Goal: Task Accomplishment & Management: Use online tool/utility

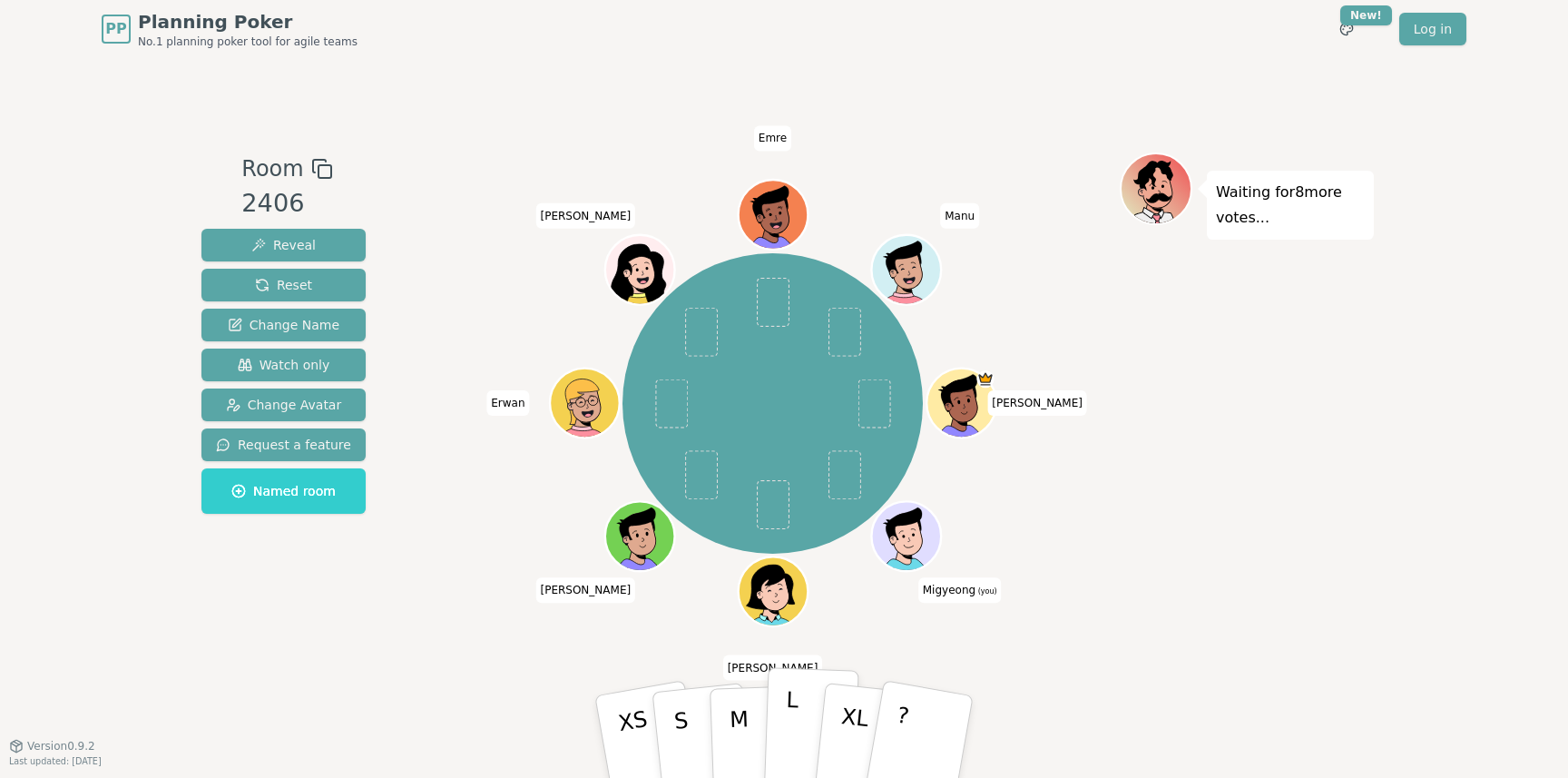
click at [784, 737] on p "L" at bounding box center [791, 737] width 16 height 98
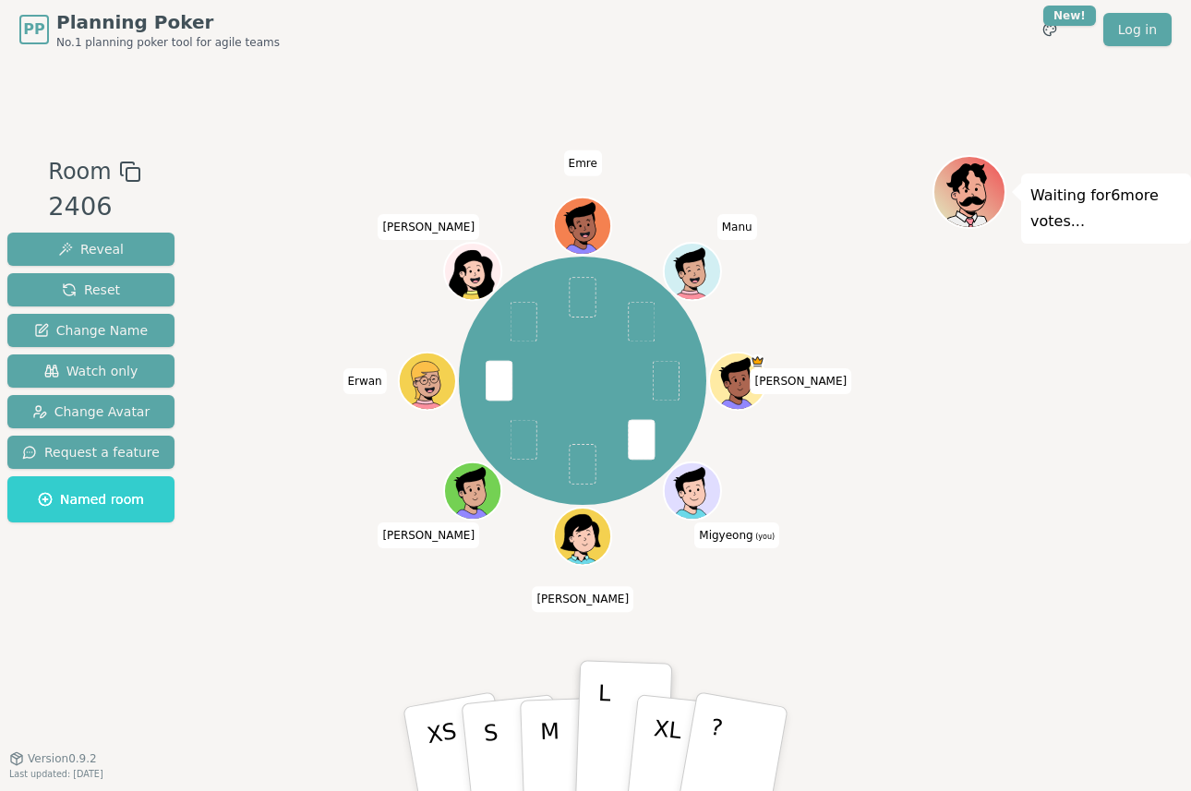
click at [703, 507] on div at bounding box center [694, 509] width 55 height 50
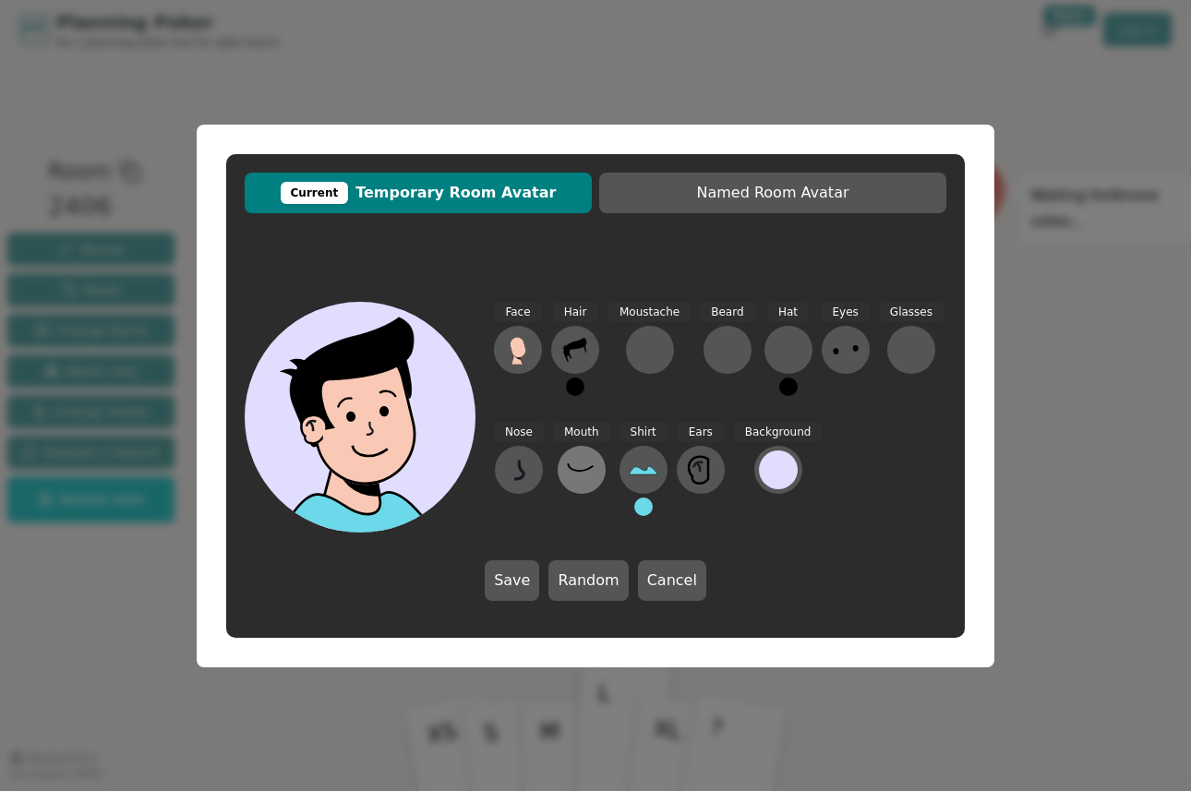
click at [596, 472] on button at bounding box center [582, 470] width 48 height 48
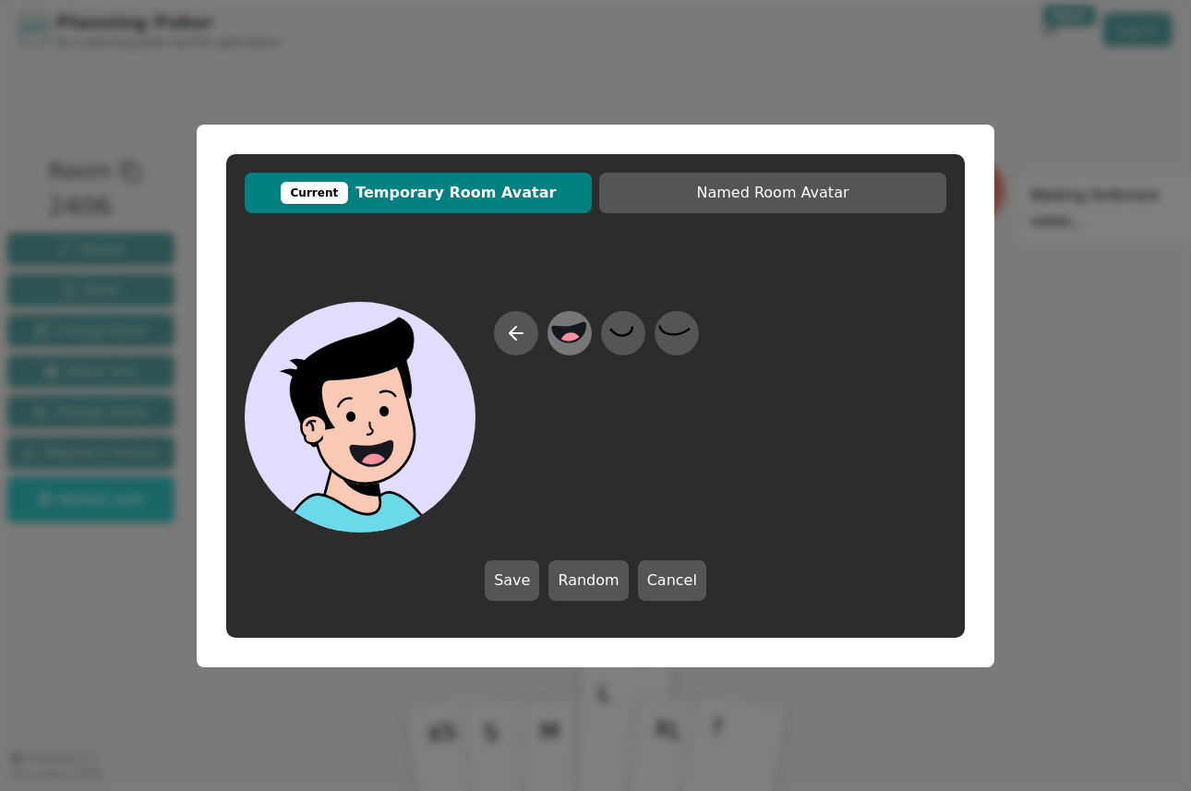
click at [575, 342] on circle at bounding box center [572, 343] width 24 height 24
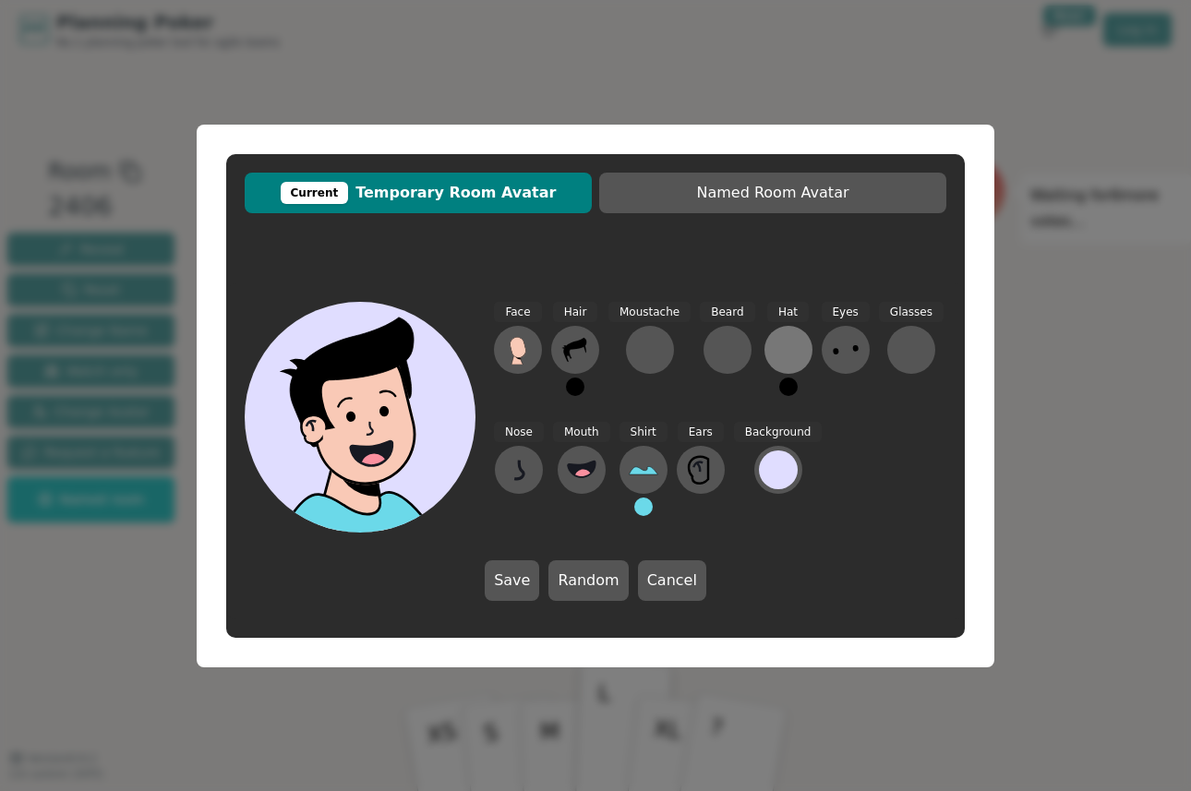
click at [769, 367] on button at bounding box center [788, 350] width 48 height 48
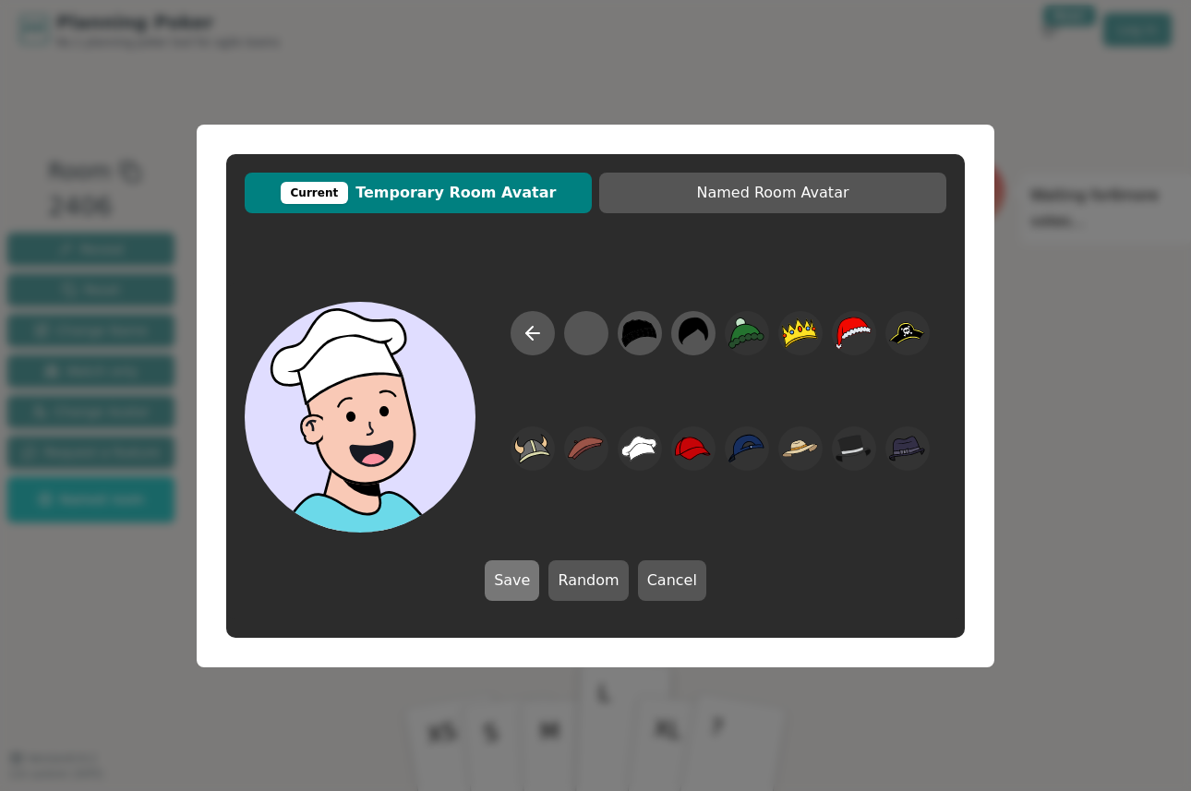
click at [522, 579] on button "Save" at bounding box center [512, 580] width 54 height 41
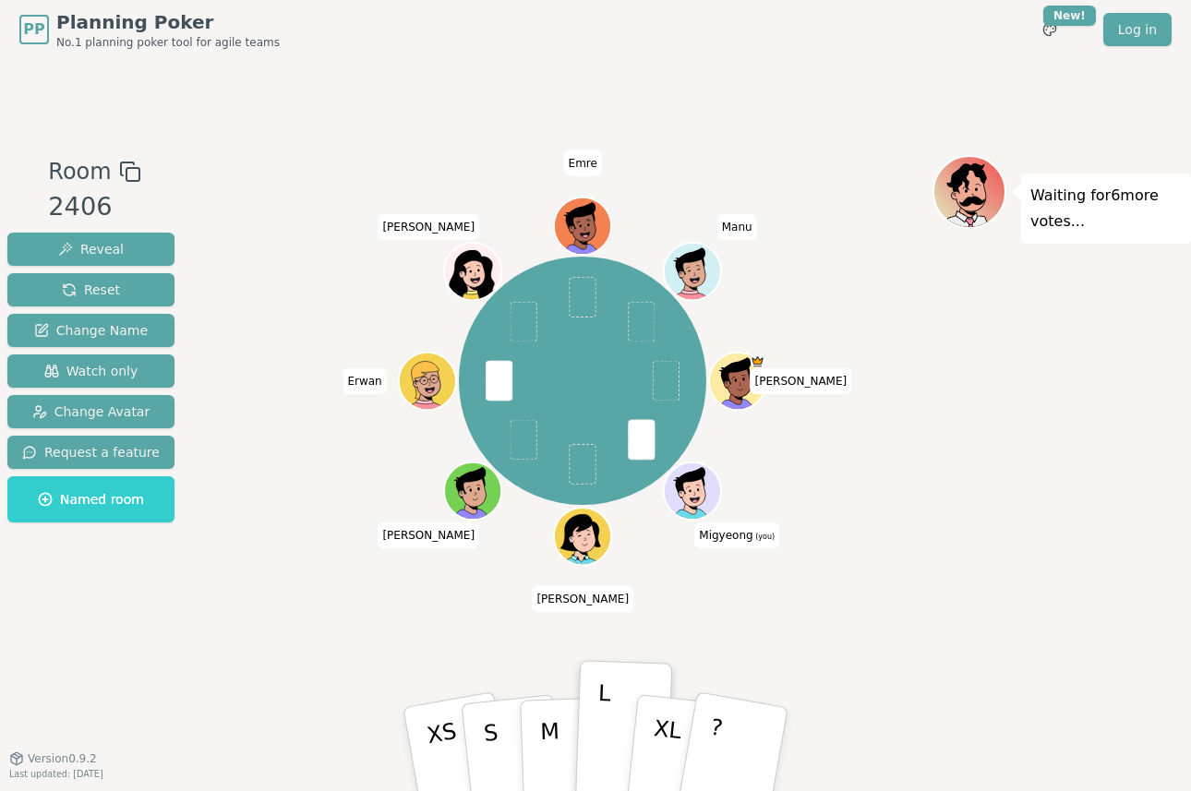
click at [691, 504] on icon at bounding box center [695, 499] width 28 height 9
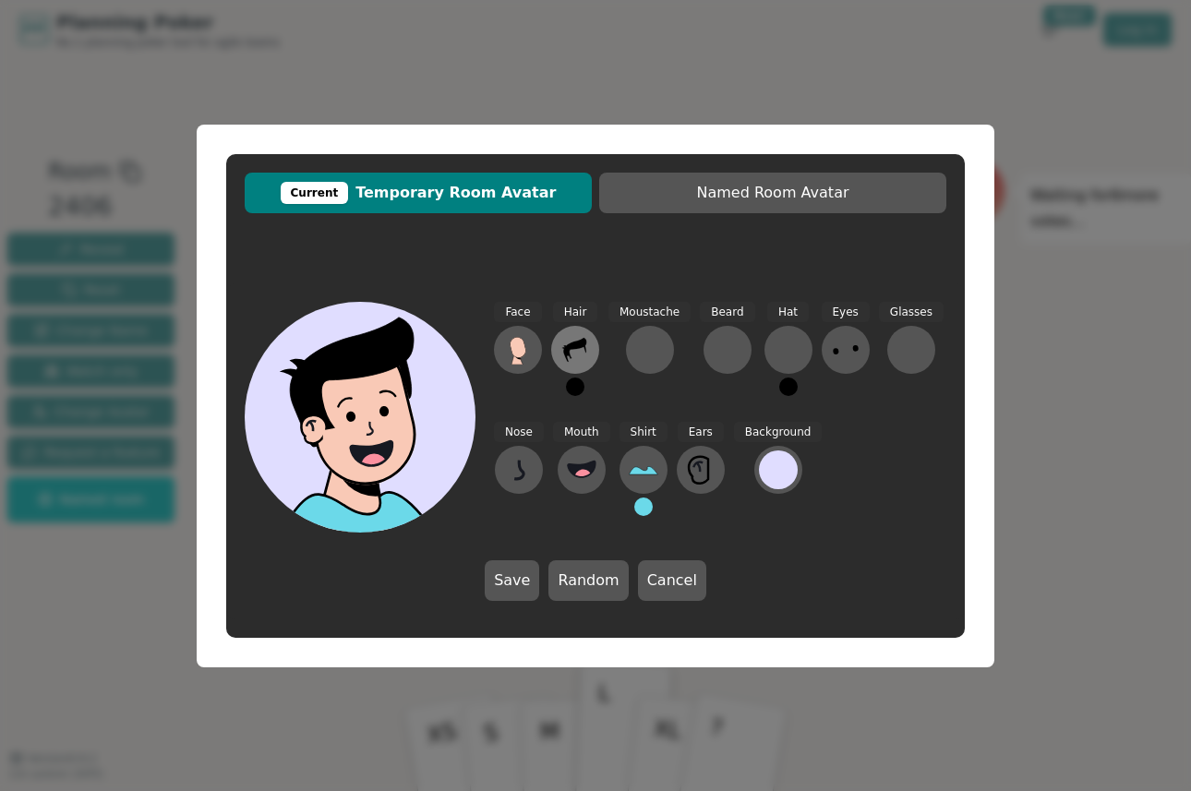
click at [565, 353] on icon at bounding box center [575, 350] width 30 height 30
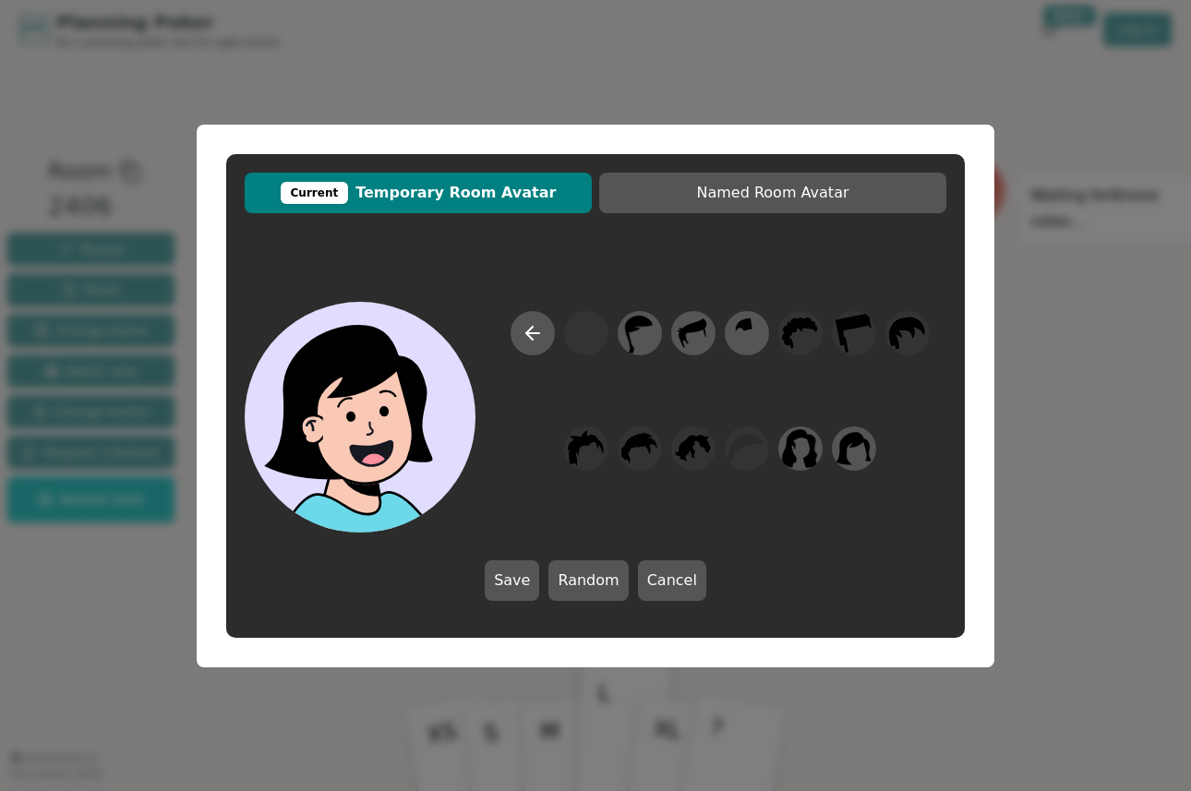
drag, startPoint x: 844, startPoint y: 454, endPoint x: 866, endPoint y: 367, distance: 90.5
click at [866, 367] on div at bounding box center [720, 422] width 452 height 222
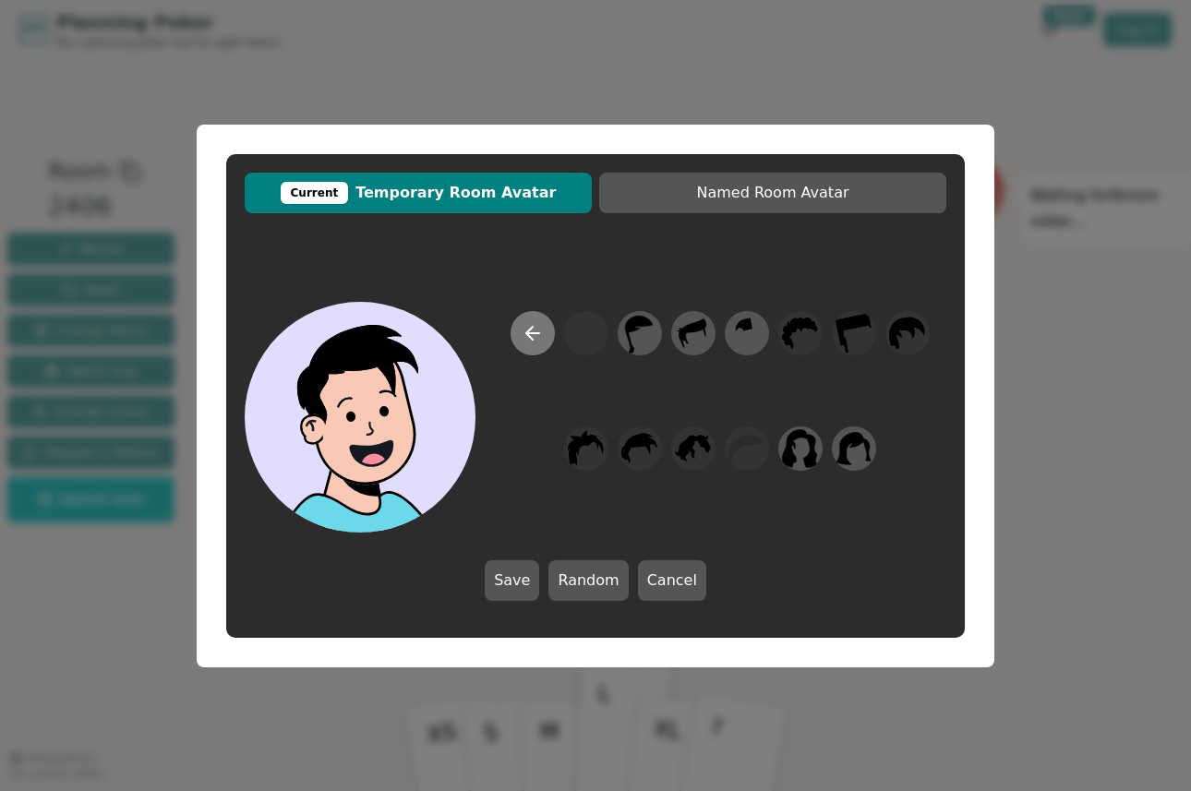
click at [539, 344] on button at bounding box center [533, 333] width 44 height 44
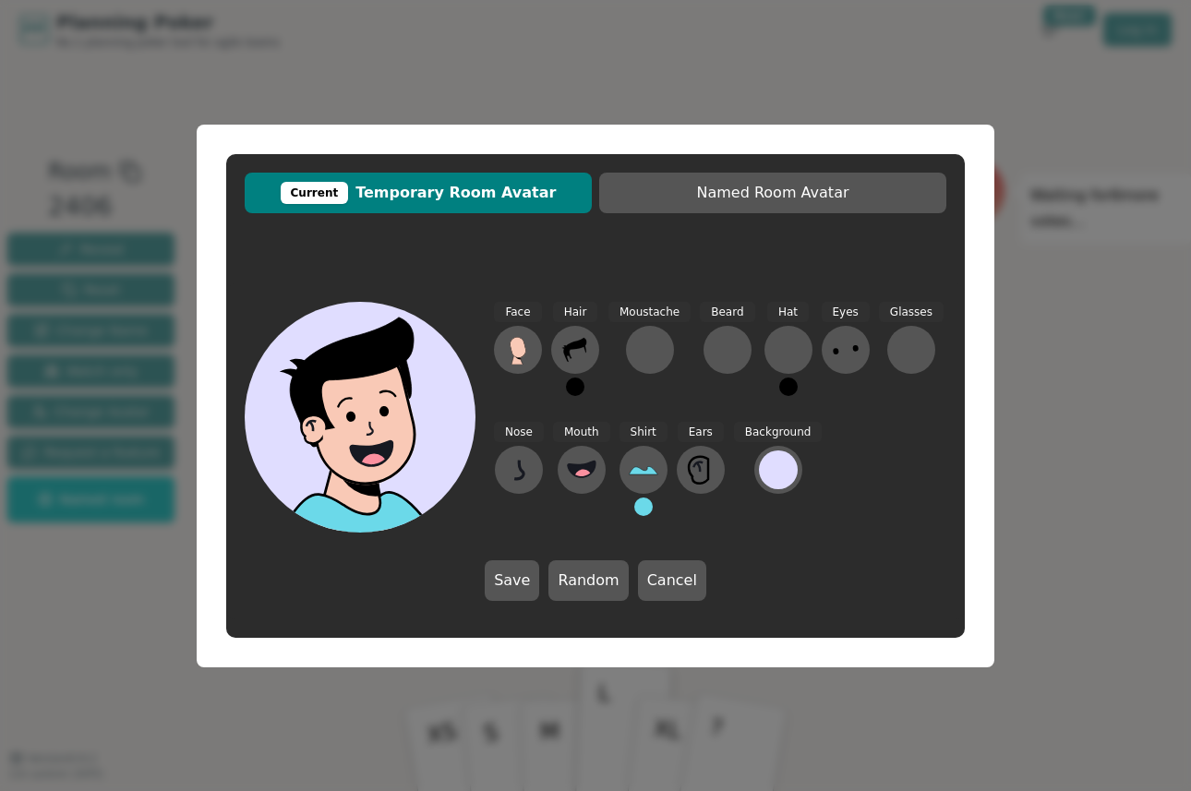
click at [812, 339] on div "Face Hair Moustache Beard Hat Eyes Glasses Nose Mouth Shirt Ears Background" at bounding box center [720, 417] width 452 height 231
click at [833, 344] on icon at bounding box center [846, 350] width 30 height 30
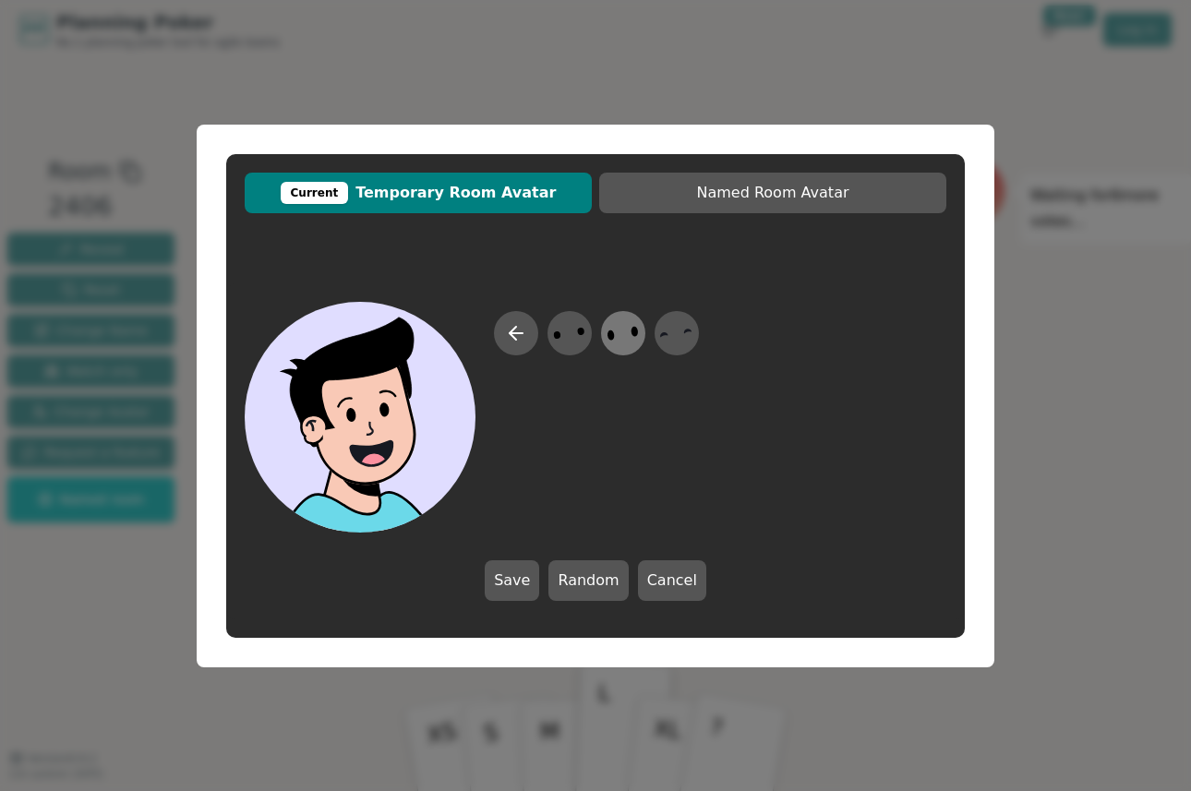
click at [624, 338] on icon at bounding box center [623, 333] width 36 height 42
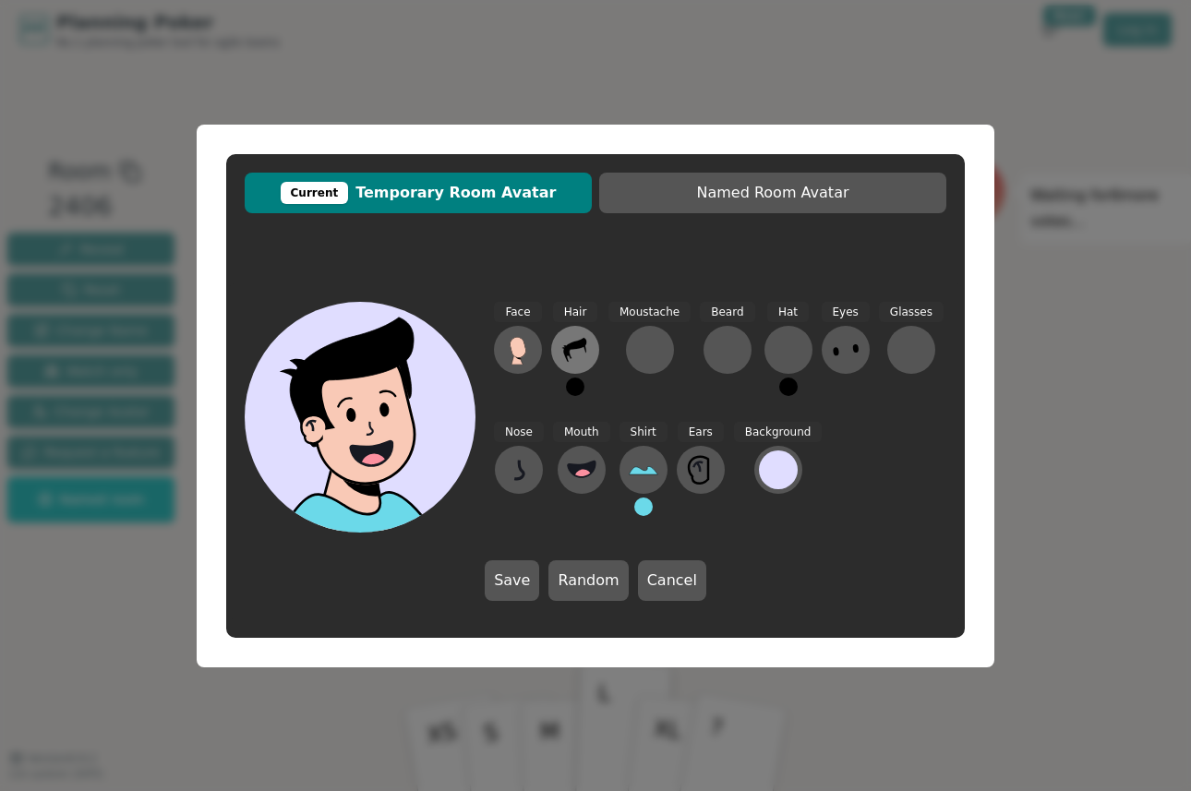
click at [579, 363] on icon at bounding box center [575, 350] width 30 height 30
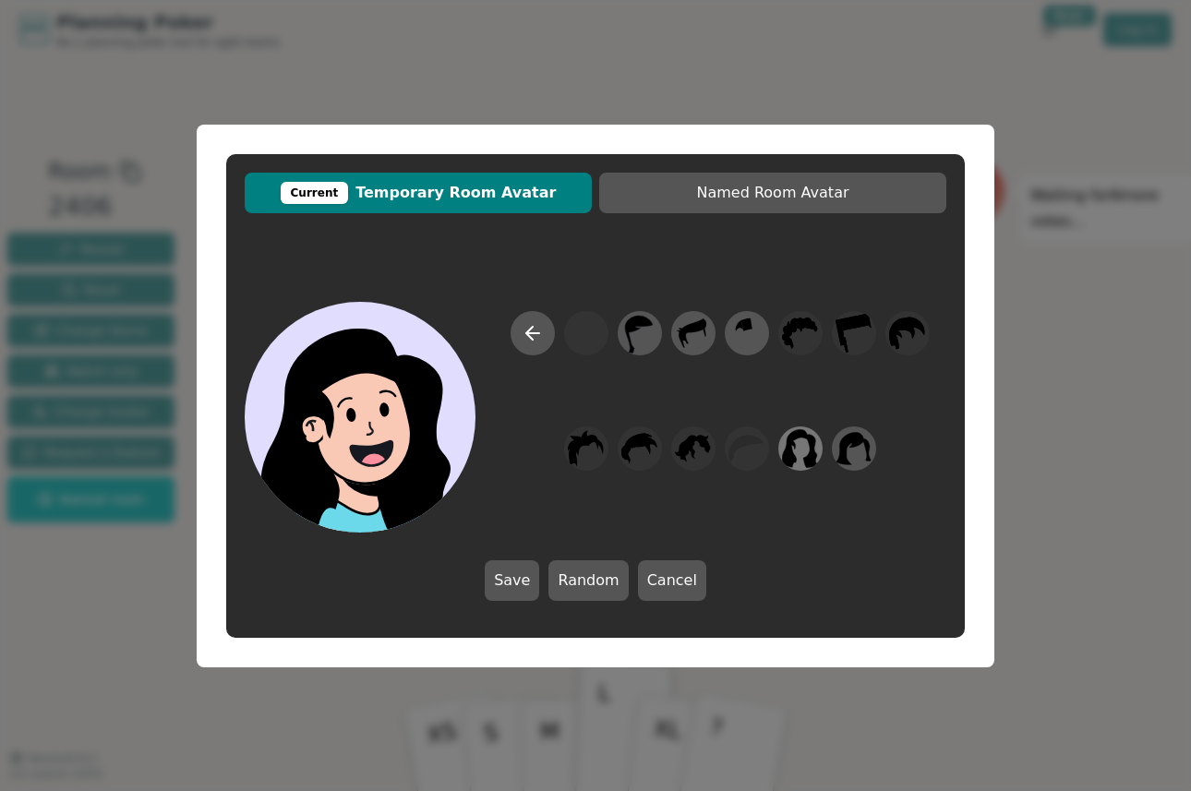
click at [803, 442] on icon at bounding box center [800, 448] width 36 height 42
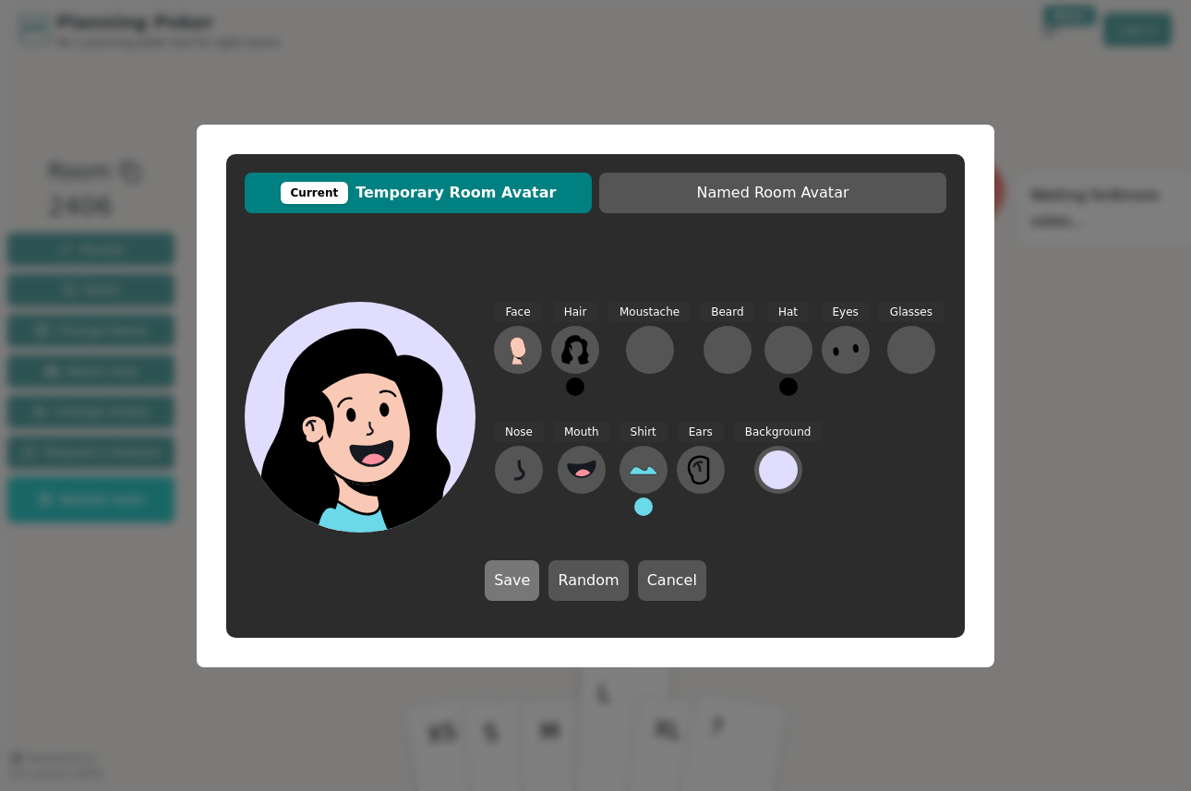
click at [527, 592] on button "Save" at bounding box center [512, 580] width 54 height 41
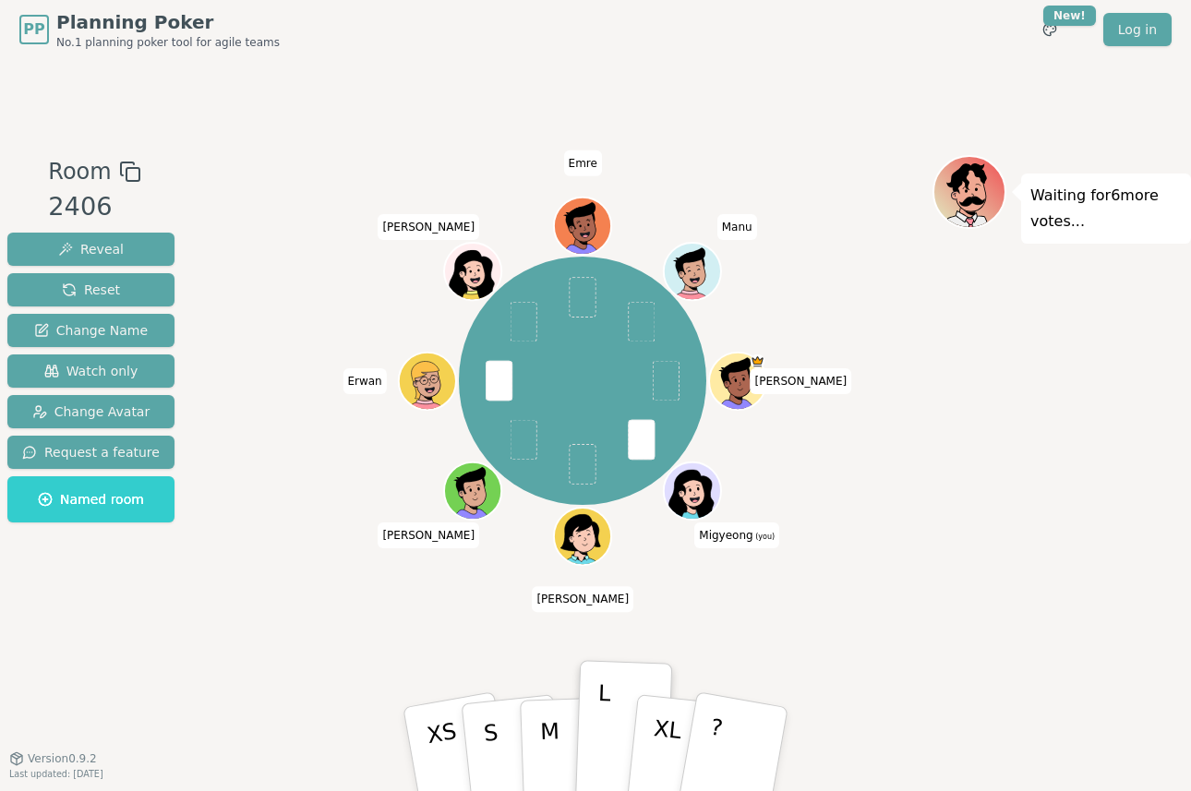
click at [703, 487] on icon at bounding box center [694, 490] width 55 height 6
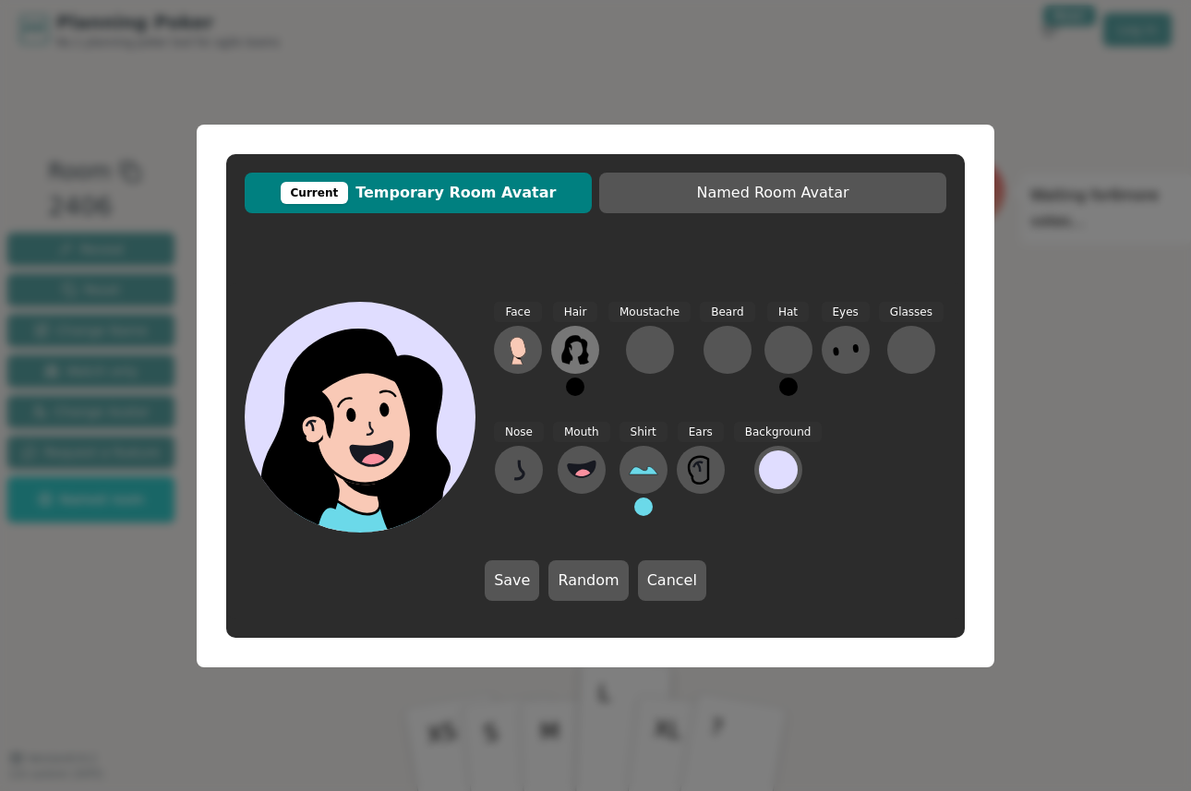
click at [580, 352] on icon at bounding box center [575, 350] width 30 height 30
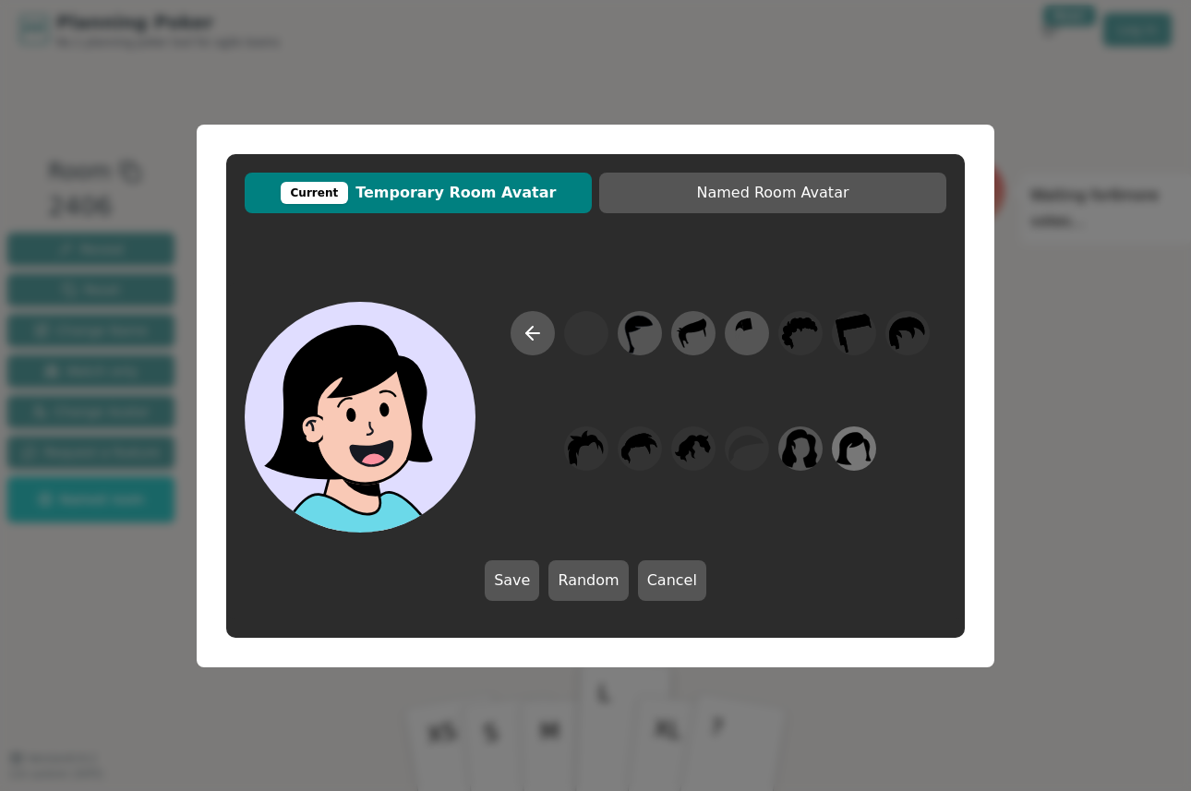
click at [858, 443] on icon at bounding box center [853, 448] width 35 height 32
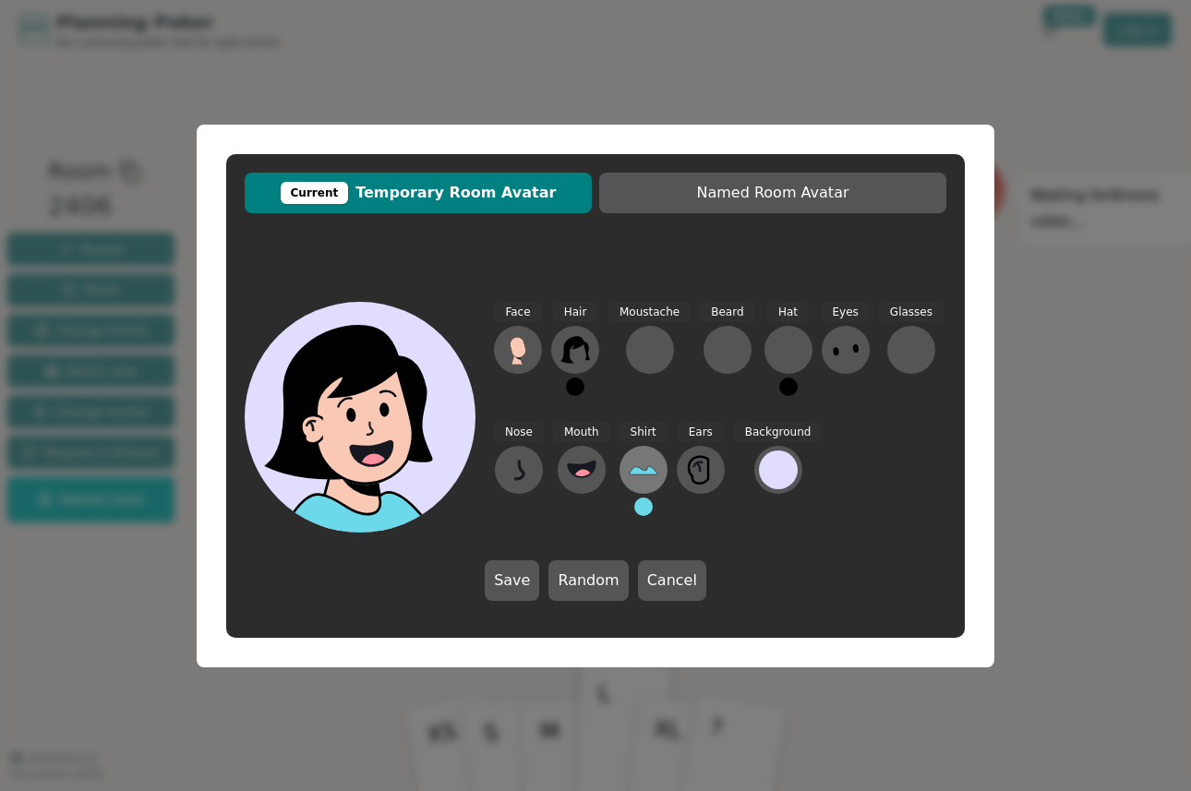
click at [626, 463] on button at bounding box center [644, 470] width 48 height 48
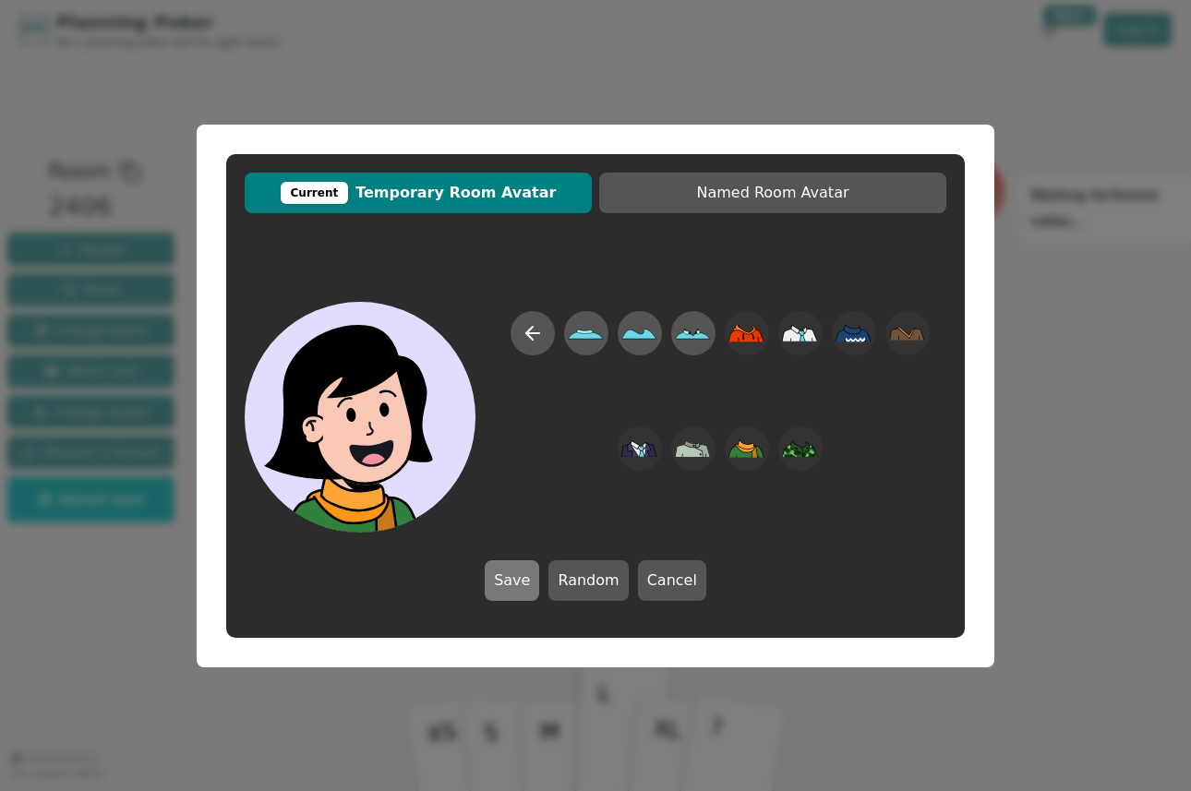
click at [517, 582] on button "Save" at bounding box center [512, 580] width 54 height 41
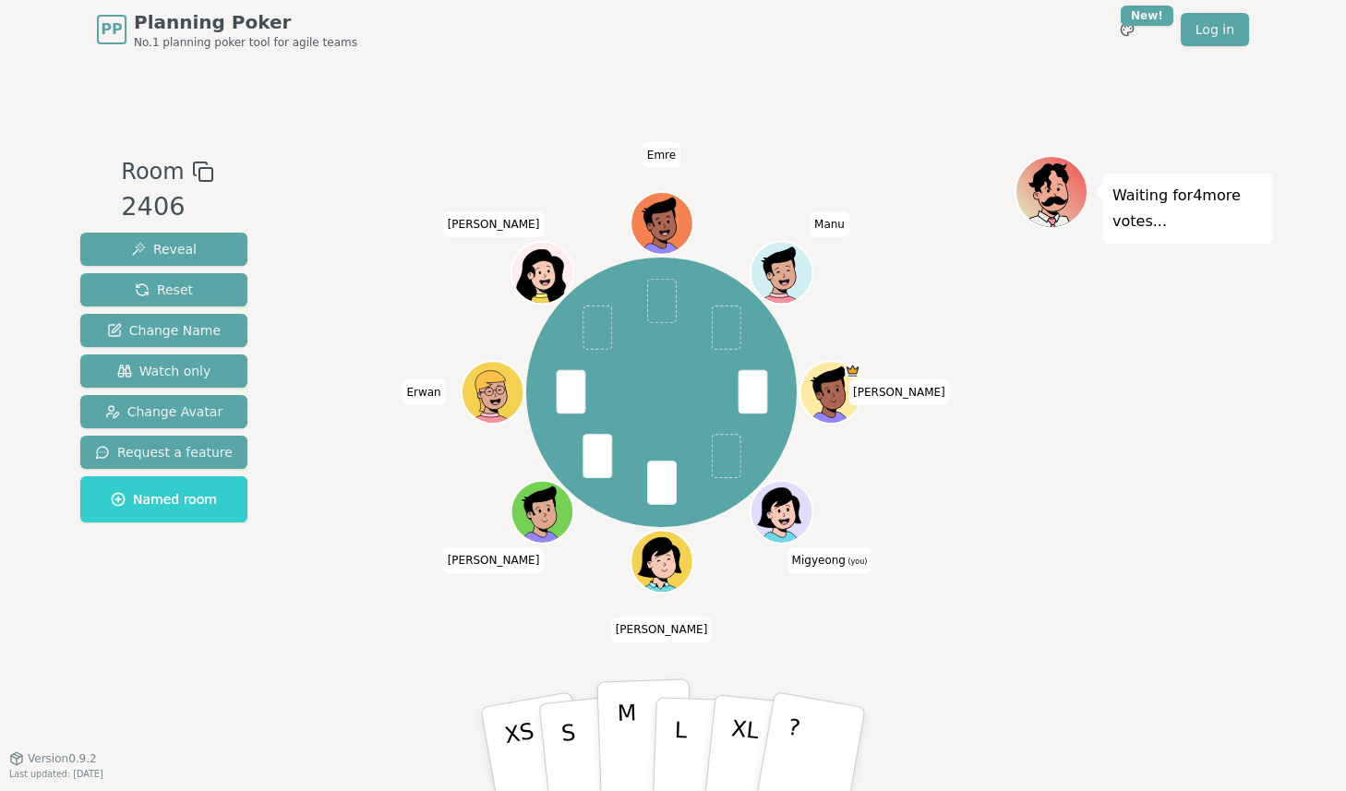
click at [635, 739] on p "M" at bounding box center [628, 750] width 22 height 101
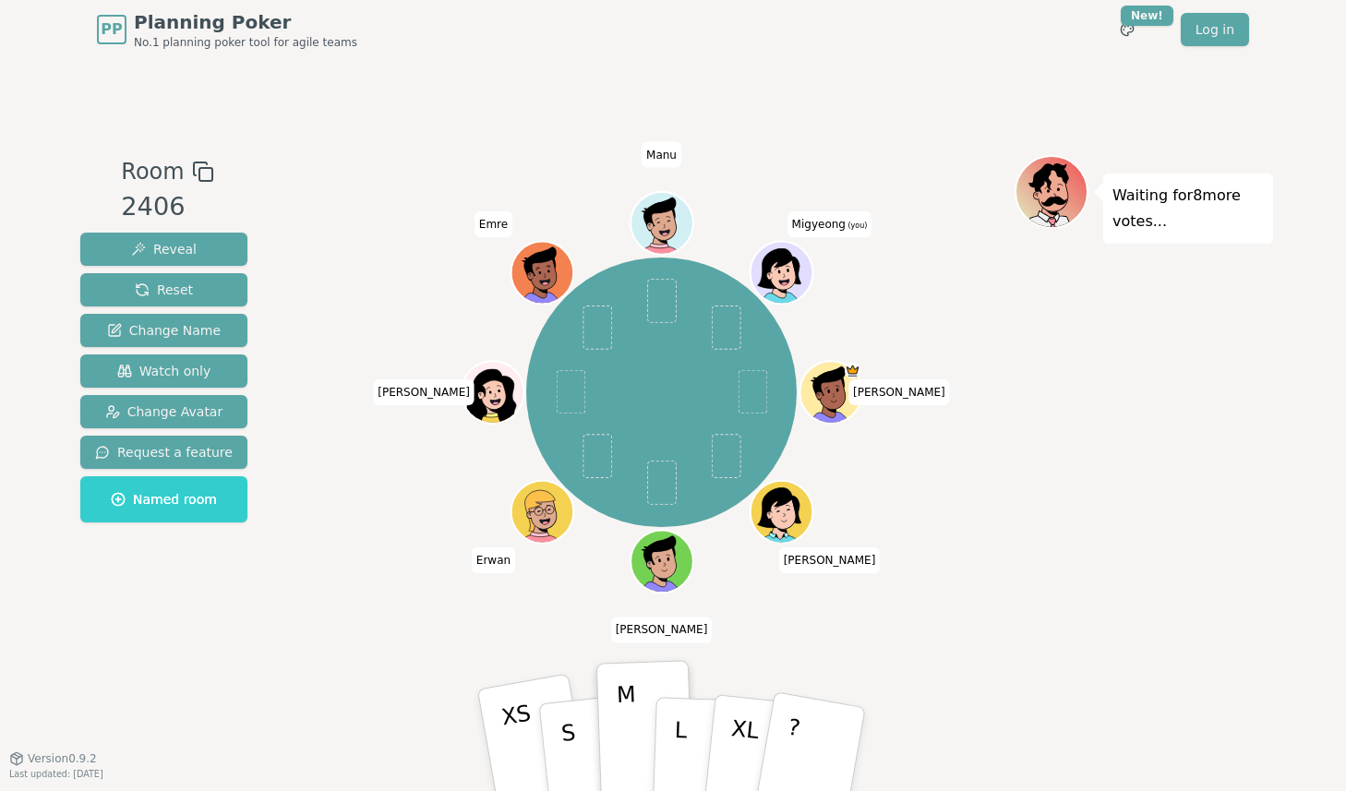
click at [508, 749] on p "XS" at bounding box center [522, 751] width 46 height 103
click at [565, 742] on p "S" at bounding box center [571, 752] width 24 height 101
click at [573, 701] on button "S" at bounding box center [589, 750] width 106 height 148
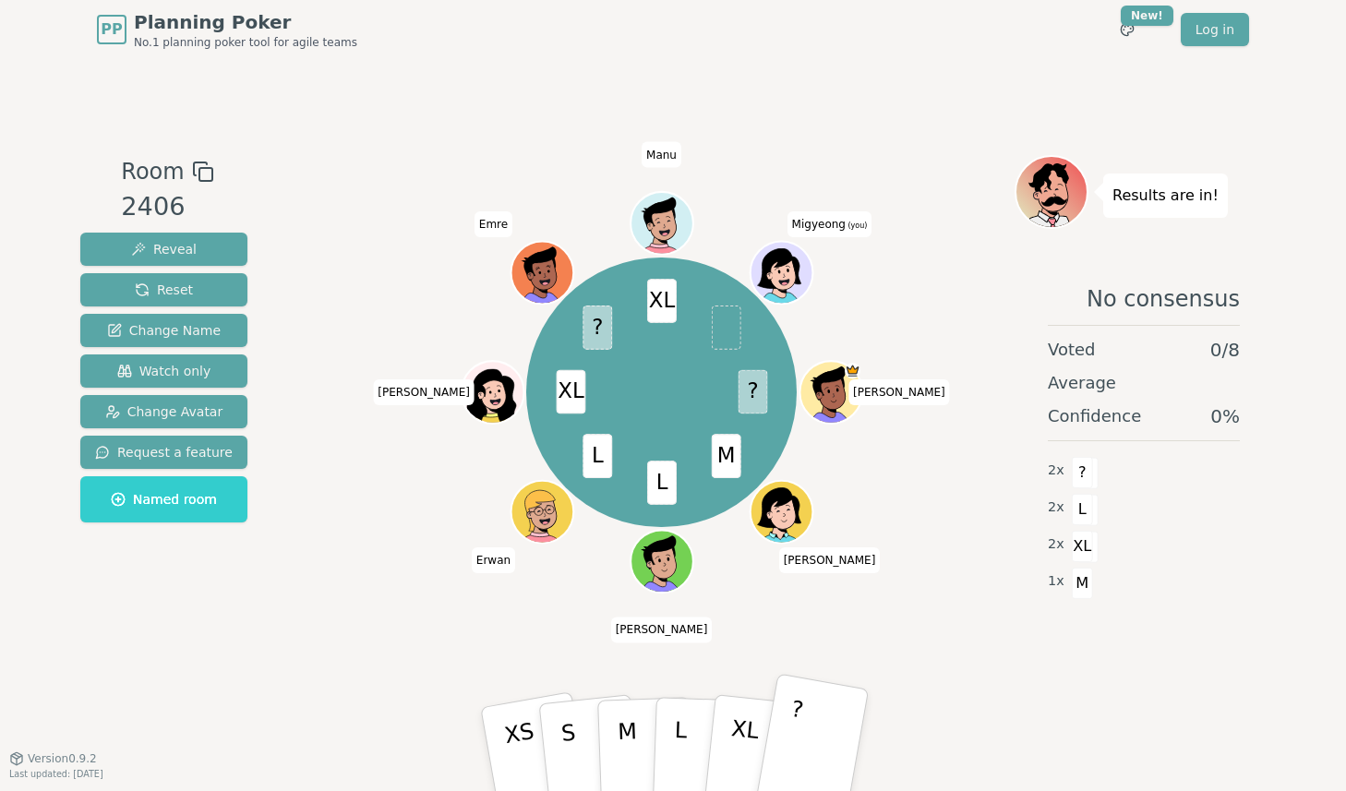
click at [821, 736] on button "?" at bounding box center [811, 749] width 115 height 152
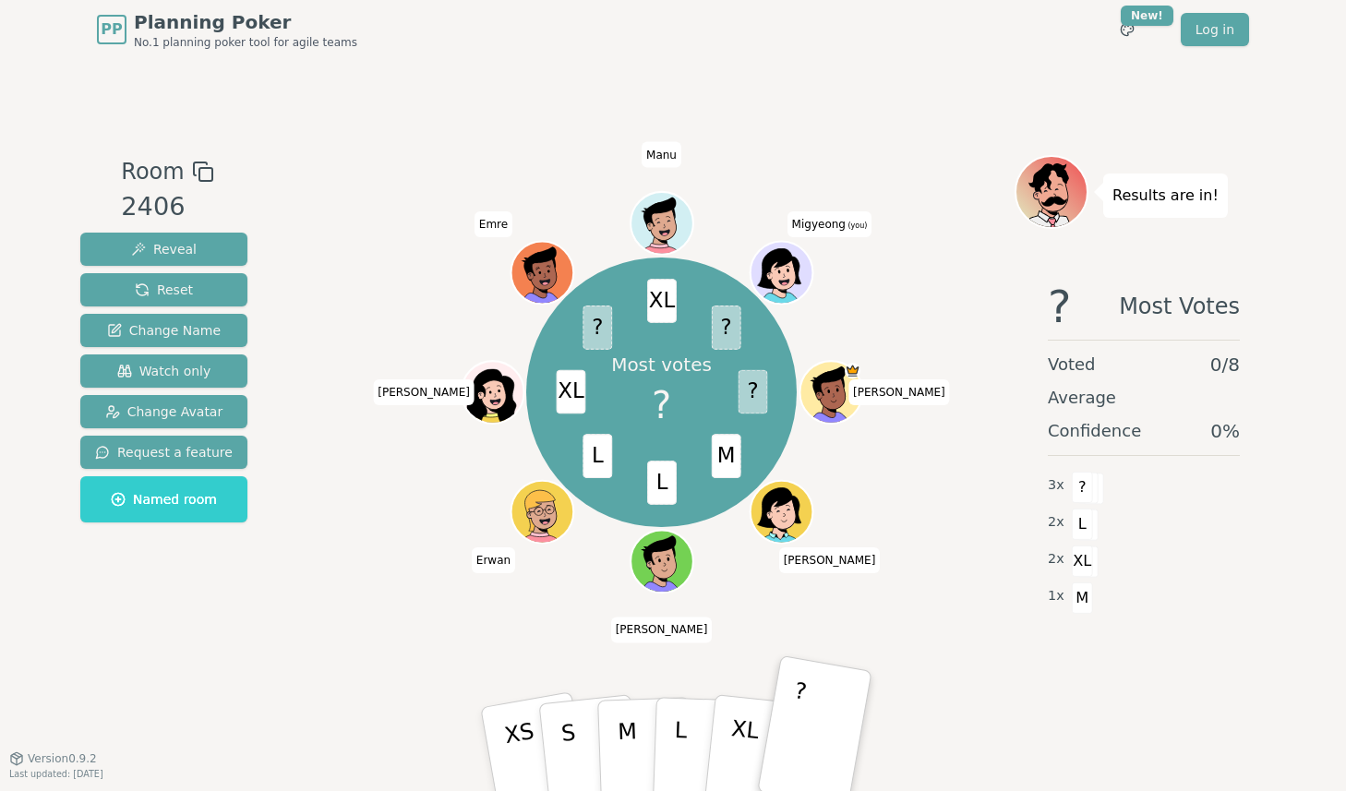
click at [887, 65] on div "Room 2406 Reveal Reset Change Name Watch only Change Avatar Request a feature N…" at bounding box center [673, 408] width 1200 height 699
